Goal: Information Seeking & Learning: Learn about a topic

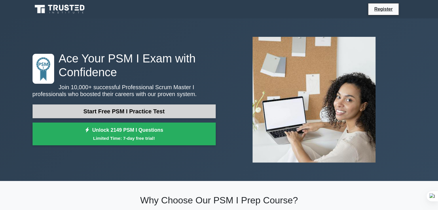
click at [130, 111] on link "Start Free PSM I Practice Test" at bounding box center [124, 112] width 183 height 14
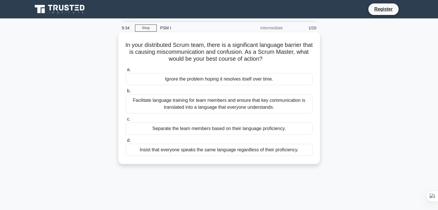
click at [235, 152] on div "Insist that everyone speaks the same language regardless of their proficiency." at bounding box center [219, 150] width 187 height 12
click at [126, 143] on input "d. Insist that everyone speaks the same language regardless of their proficienc…" at bounding box center [126, 141] width 0 height 4
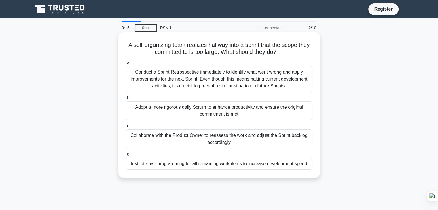
click at [248, 140] on div "Collaborate with the Product Owner to reassess the work and adjust the Sprint b…" at bounding box center [219, 139] width 187 height 19
click at [126, 128] on input "c. Collaborate with the Product Owner to reassess the work and adjust the Sprin…" at bounding box center [126, 126] width 0 height 4
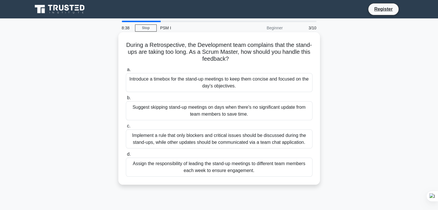
click at [234, 84] on div "Introduce a timebox for the stand-up meetings to keep them concise and focused …" at bounding box center [219, 82] width 187 height 19
click at [126, 72] on input "a. Introduce a timebox for the stand-up meetings to keep them concise and focus…" at bounding box center [126, 70] width 0 height 4
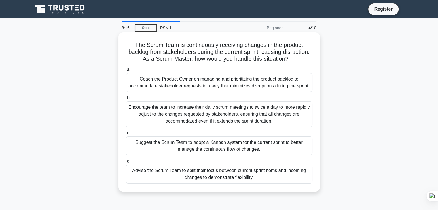
click at [226, 175] on div "Advise the Scrum Team to split their focus between current sprint items and inc…" at bounding box center [219, 174] width 187 height 19
click at [126, 163] on input "d. Advise the Scrum Team to split their focus between current sprint items and …" at bounding box center [126, 162] width 0 height 4
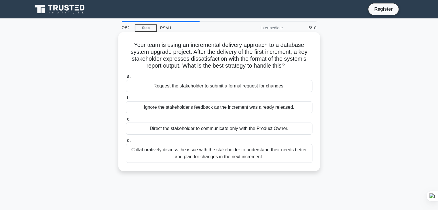
click at [230, 156] on div "Collaboratively discuss the issue with the stakeholder to understand their need…" at bounding box center [219, 153] width 187 height 19
click at [126, 143] on input "d. Collaboratively discuss the issue with the stakeholder to understand their n…" at bounding box center [126, 141] width 0 height 4
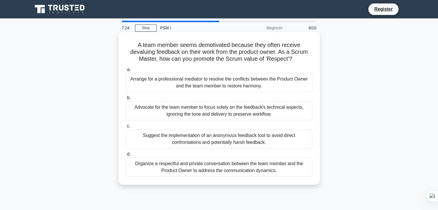
click at [218, 171] on div "Organize a respectful and private conversation between the team member and the …" at bounding box center [219, 167] width 187 height 19
click at [126, 156] on input "d. Organize a respectful and private conversation between the team member and t…" at bounding box center [126, 155] width 0 height 4
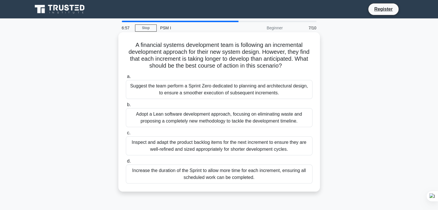
click at [211, 120] on div "Adopt a Lean software development approach, focusing on eliminating waste and p…" at bounding box center [219, 117] width 187 height 19
click at [126, 107] on input "b. Adopt a Lean software development approach, focusing on eliminating waste an…" at bounding box center [126, 105] width 0 height 4
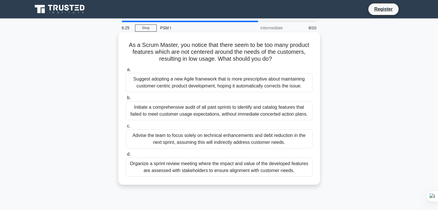
click at [182, 173] on div "Organize a sprint review meeting where the impact and value of the developed fe…" at bounding box center [219, 167] width 187 height 19
click at [126, 156] on input "d. Organize a sprint review meeting where the impact and value of the developed…" at bounding box center [126, 155] width 0 height 4
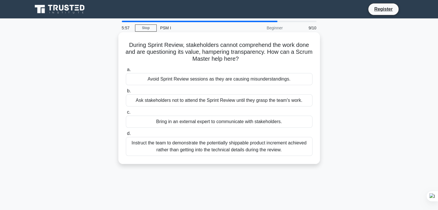
click at [214, 150] on div "Instruct the team to demonstrate the potentially shippable product increment ac…" at bounding box center [219, 146] width 187 height 19
click at [126, 136] on input "d. Instruct the team to demonstrate the potentially shippable product increment…" at bounding box center [126, 134] width 0 height 4
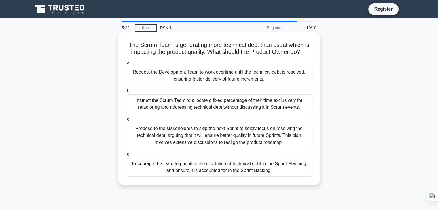
click at [201, 170] on div "Encourage the team to prioritize the resolution of technical debt in the Sprint…" at bounding box center [219, 167] width 187 height 19
click at [126, 156] on input "d. Encourage the team to prioritize the resolution of technical debt in the Spr…" at bounding box center [126, 155] width 0 height 4
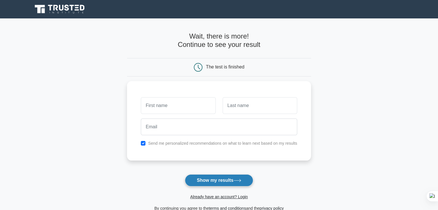
click at [206, 184] on button "Show my results" at bounding box center [219, 181] width 68 height 12
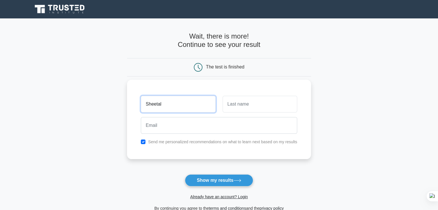
type input "Sheetal"
click at [242, 101] on input "text" at bounding box center [260, 104] width 75 height 17
type input "{"
type input "Patil"
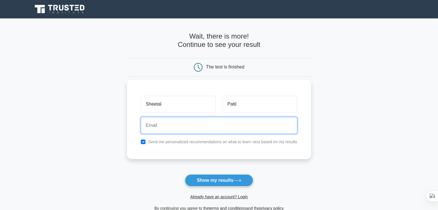
click at [216, 126] on input "email" at bounding box center [219, 125] width 156 height 17
type input "sheetalpatil287@gmail.com"
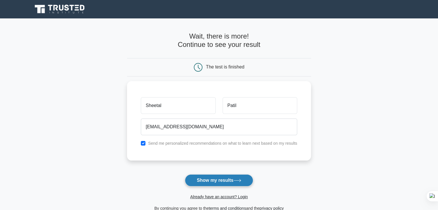
click at [209, 181] on button "Show my results" at bounding box center [219, 181] width 68 height 12
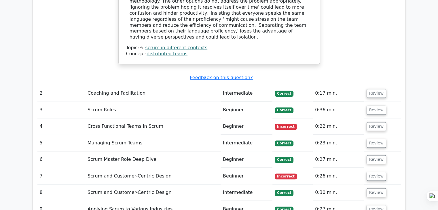
scroll to position [738, 0]
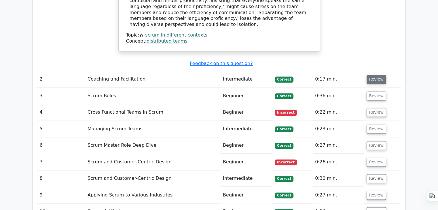
click at [379, 75] on button "Review" at bounding box center [377, 79] width 20 height 9
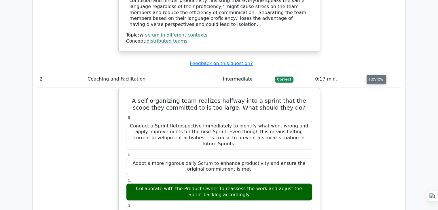
click at [379, 75] on button "Review" at bounding box center [377, 79] width 20 height 9
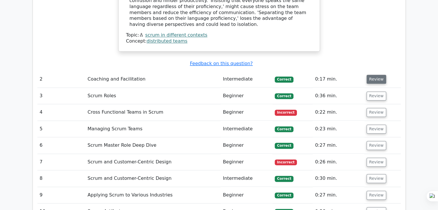
click at [379, 75] on button "Review" at bounding box center [377, 79] width 20 height 9
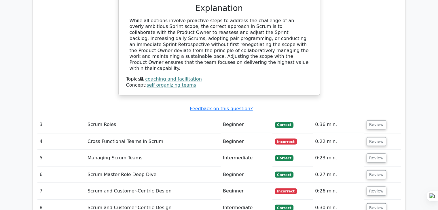
scroll to position [968, 0]
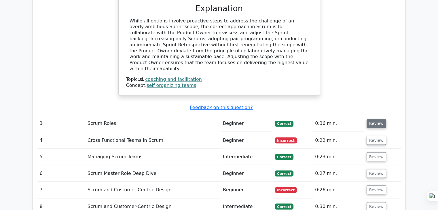
click at [377, 119] on button "Review" at bounding box center [377, 123] width 20 height 9
click at [372, 119] on button "Review" at bounding box center [377, 123] width 20 height 9
click at [375, 119] on button "Review" at bounding box center [377, 123] width 20 height 9
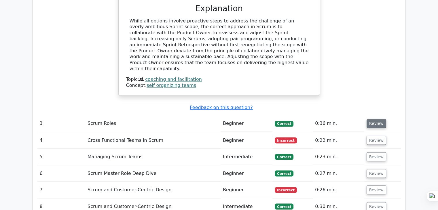
click at [369, 119] on button "Review" at bounding box center [377, 123] width 20 height 9
click at [369, 136] on button "Review" at bounding box center [377, 140] width 20 height 9
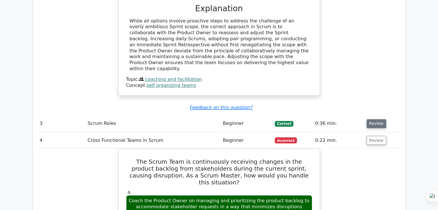
click at [373, 119] on button "Review" at bounding box center [377, 123] width 20 height 9
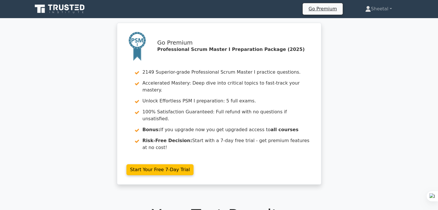
scroll to position [0, 0]
